Goal: Register for event/course

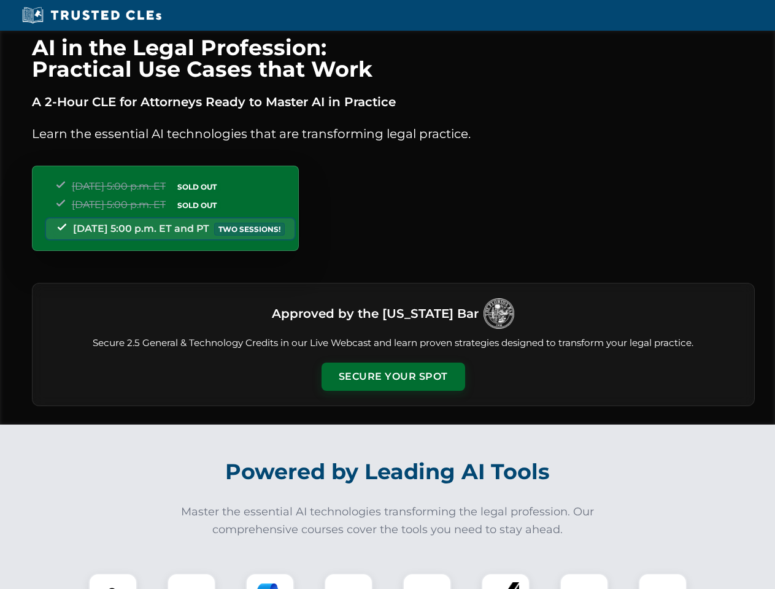
click at [393, 377] on button "Secure Your Spot" at bounding box center [393, 376] width 144 height 28
click at [113, 581] on img at bounding box center [113, 598] width 36 height 36
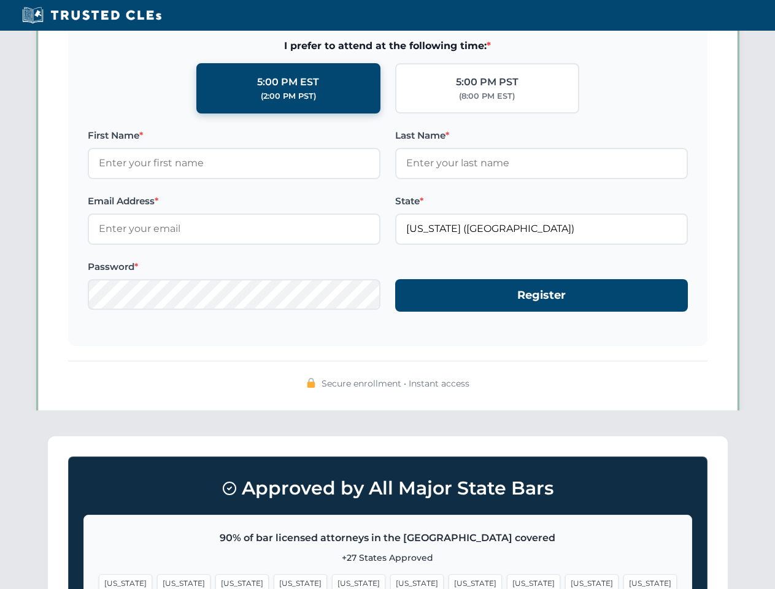
click at [448, 581] on span "[US_STATE]" at bounding box center [474, 583] width 53 height 18
click at [565, 581] on span "[US_STATE]" at bounding box center [591, 583] width 53 height 18
